Goal: Transaction & Acquisition: Obtain resource

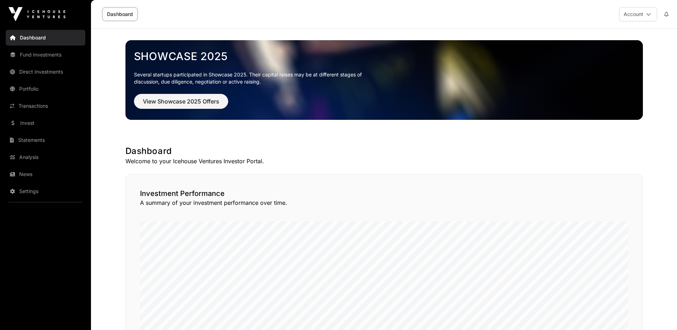
click at [40, 121] on link "Invest" at bounding box center [46, 123] width 80 height 16
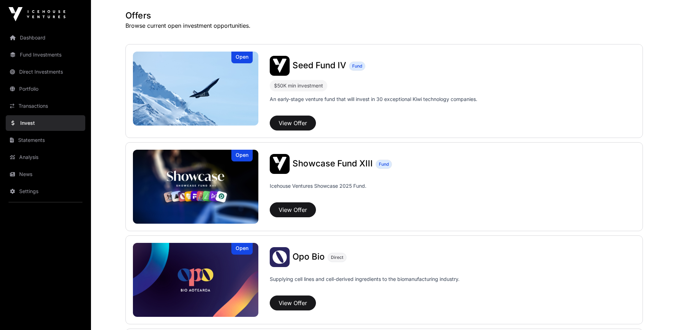
scroll to position [174, 0]
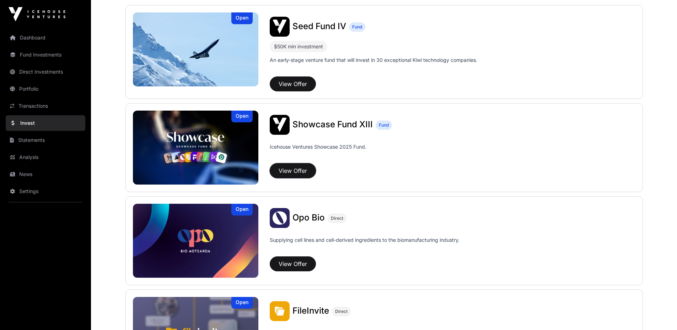
click at [277, 176] on button "View Offer" at bounding box center [293, 170] width 46 height 15
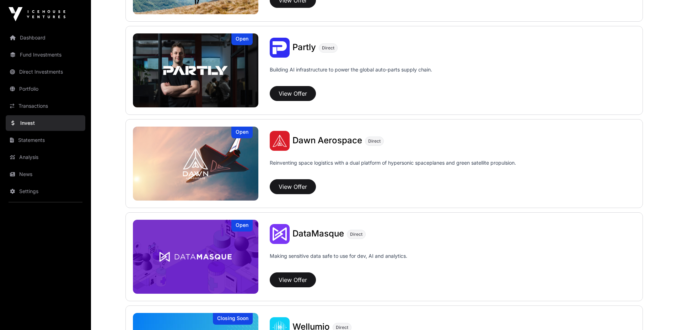
scroll to position [613, 0]
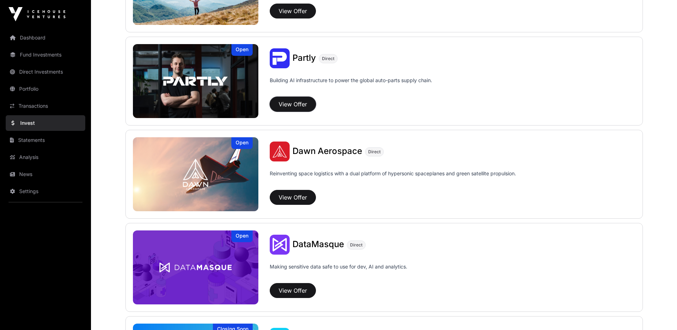
click at [298, 107] on button "View Offer" at bounding box center [293, 104] width 46 height 15
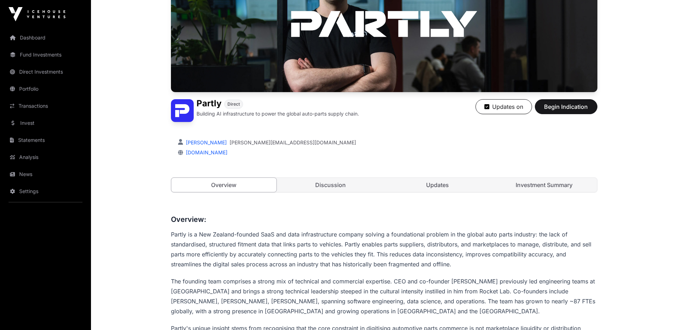
scroll to position [107, 0]
